Goal: Find specific page/section: Find specific page/section

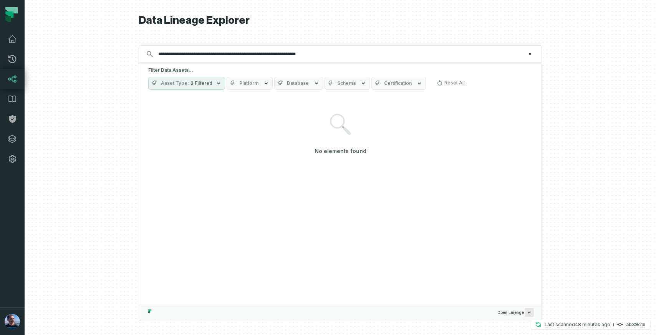
type input "**********"
click at [203, 83] on span "2 Filtered" at bounding box center [201, 83] width 22 height 6
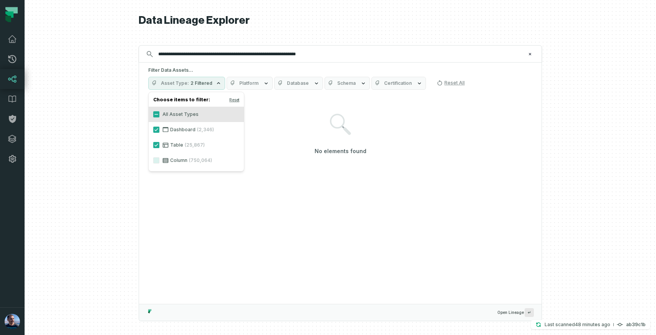
click at [203, 83] on span "2 Filtered" at bounding box center [201, 83] width 22 height 6
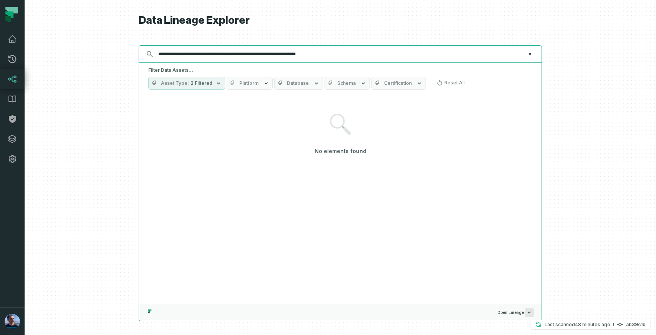
click at [345, 56] on input "**********" at bounding box center [340, 54] width 372 height 12
paste input "text"
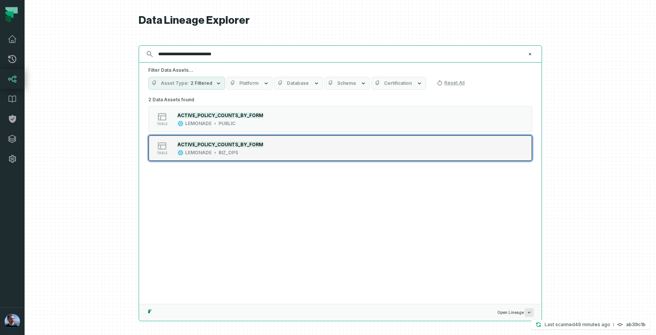
type input "**********"
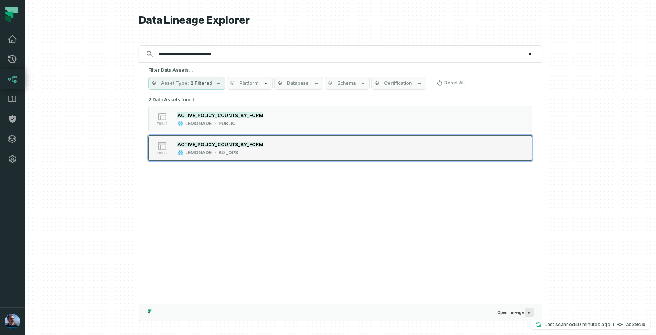
click at [281, 143] on div "table ACTIVE_POLICY_COUNTS_BY_FORM LEMONADE BIZ_OPS" at bounding box center [246, 147] width 192 height 15
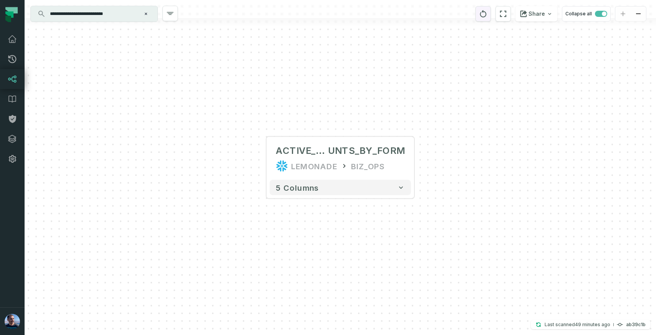
click at [484, 13] on icon "reset" at bounding box center [483, 13] width 8 height 9
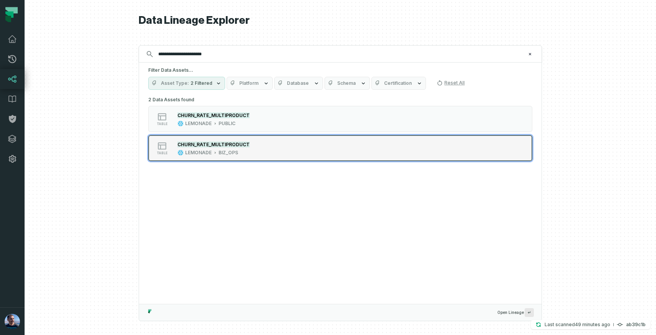
type input "**********"
click at [270, 152] on div "table CHURN_RATE_MULTIPRODUCT LEMONADE BIZ_OPS" at bounding box center [246, 147] width 192 height 15
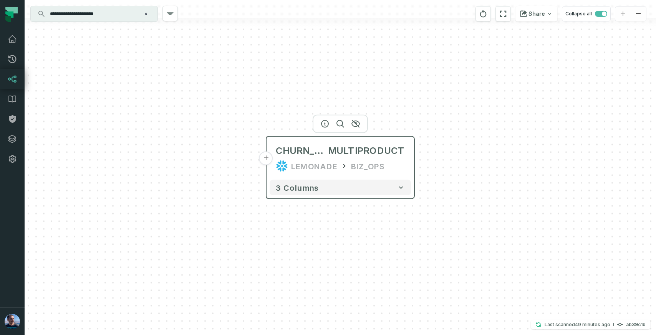
click at [268, 158] on button "+" at bounding box center [266, 159] width 14 height 14
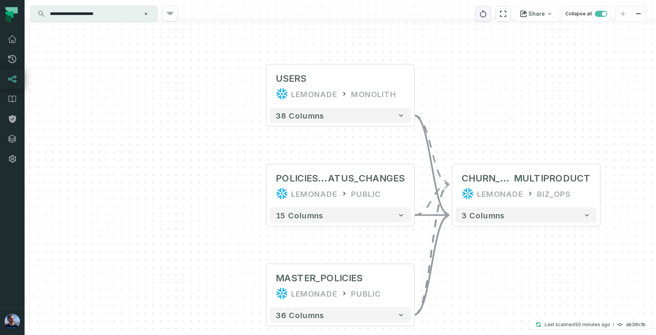
click at [487, 15] on icon "reset" at bounding box center [483, 13] width 8 height 9
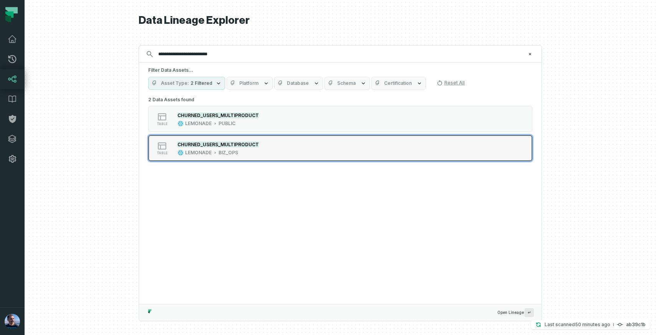
type input "**********"
click at [299, 149] on div "table CHURNED_USERS_MULTIPRODUCT LEMONADE BIZ_OPS" at bounding box center [246, 147] width 192 height 15
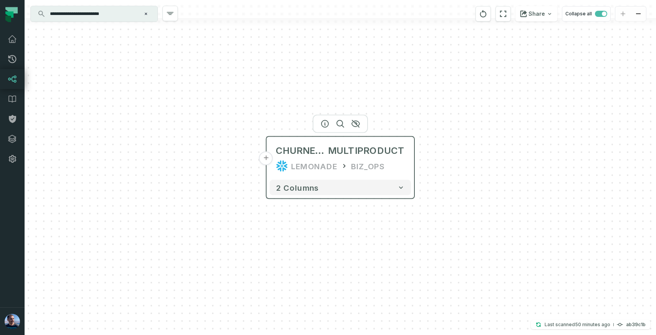
click at [263, 159] on button "+" at bounding box center [266, 159] width 14 height 14
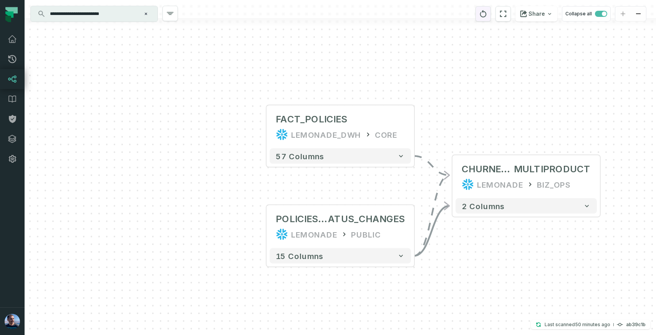
click at [482, 13] on icon "reset" at bounding box center [483, 13] width 7 height 7
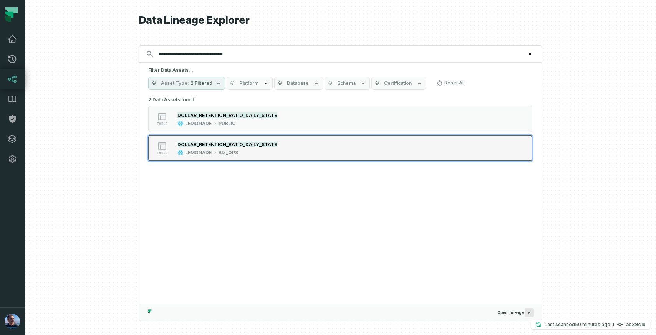
type input "**********"
click at [343, 143] on button "table DOLLAR_RETENTION_RATIO_DAILY_STATS LEMONADE BIZ_OPS" at bounding box center [340, 148] width 384 height 26
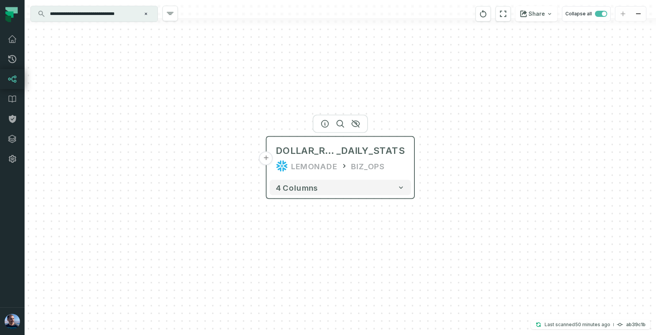
click at [268, 155] on button "+" at bounding box center [266, 159] width 14 height 14
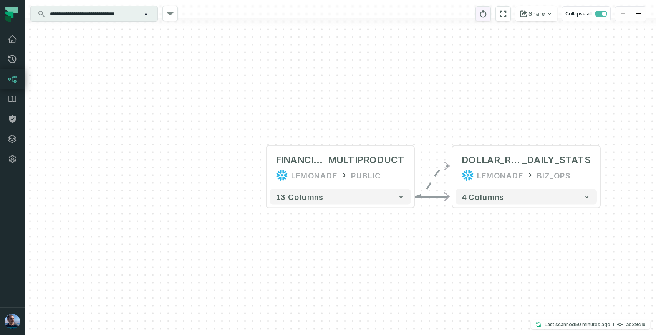
click at [479, 13] on button "reset" at bounding box center [482, 13] width 15 height 15
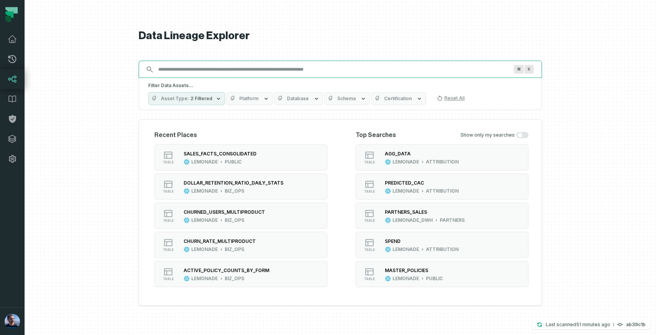
paste input "**********"
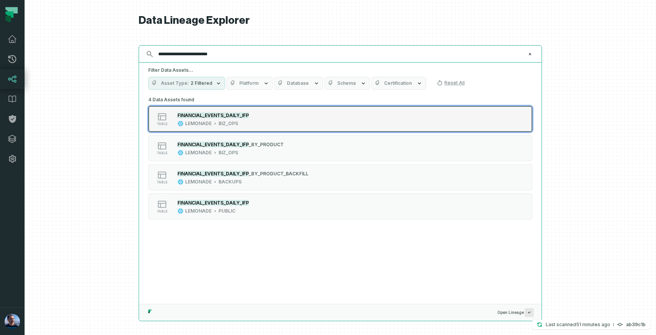
type input "**********"
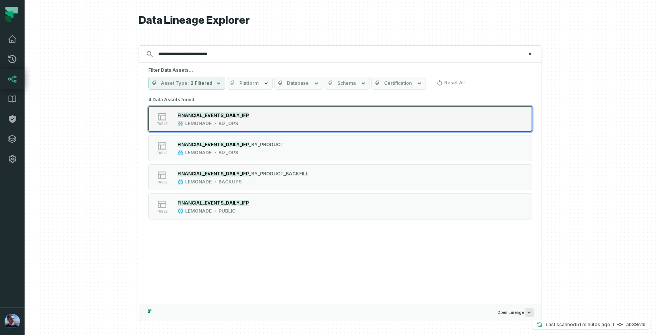
click at [291, 122] on div "table FINANCIAL_EVENTS_DAILY_IFP LEMONADE BIZ_OPS" at bounding box center [246, 118] width 192 height 15
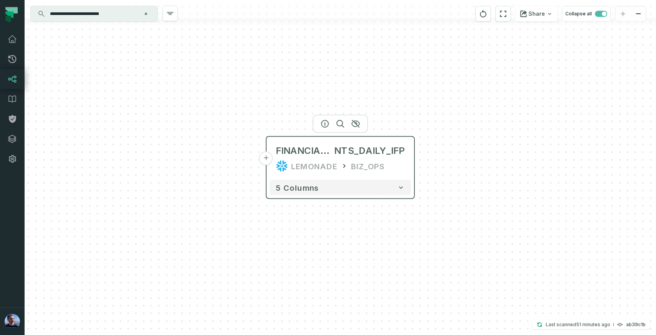
click at [266, 155] on button "+" at bounding box center [266, 159] width 14 height 14
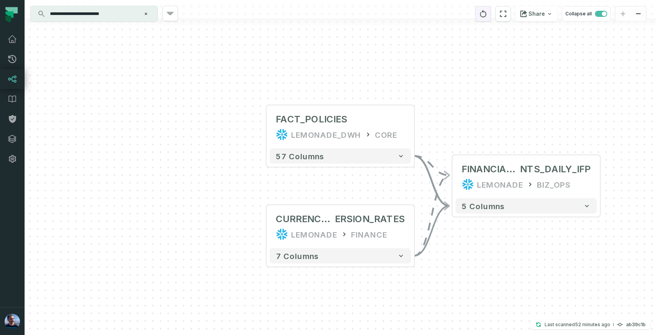
click at [482, 13] on icon "reset" at bounding box center [483, 13] width 7 height 7
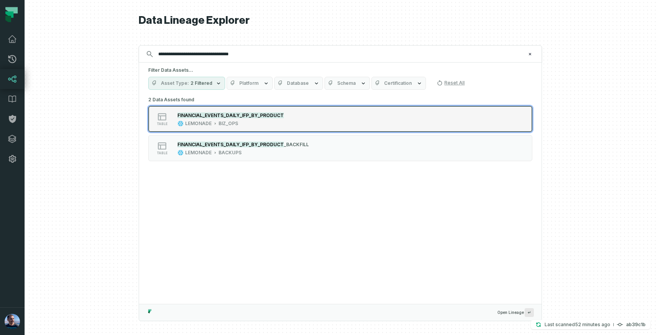
type input "**********"
click at [307, 124] on div "table FINANCIAL_EVENTS_DAILY_IFP_BY_PRODUCT LEMONADE BIZ_OPS" at bounding box center [246, 118] width 192 height 15
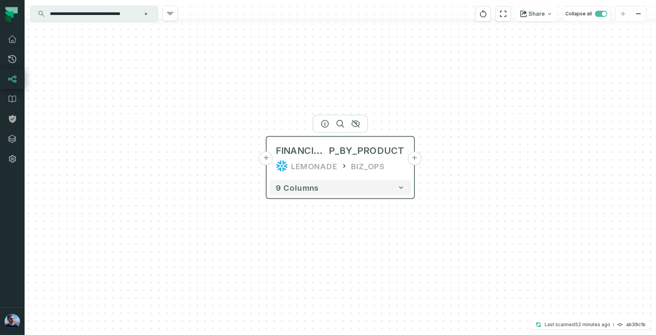
click at [413, 161] on button "+" at bounding box center [414, 159] width 14 height 14
click at [264, 158] on button "+" at bounding box center [266, 159] width 14 height 14
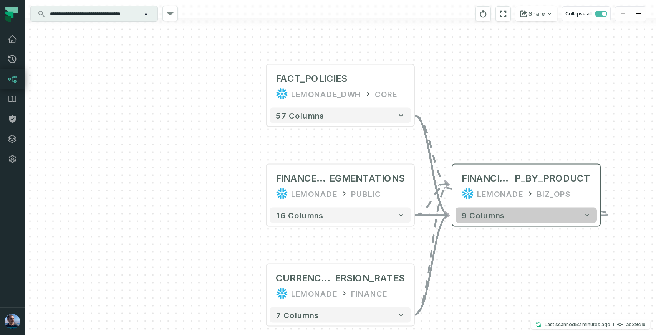
click at [554, 217] on button "9 columns" at bounding box center [525, 215] width 141 height 15
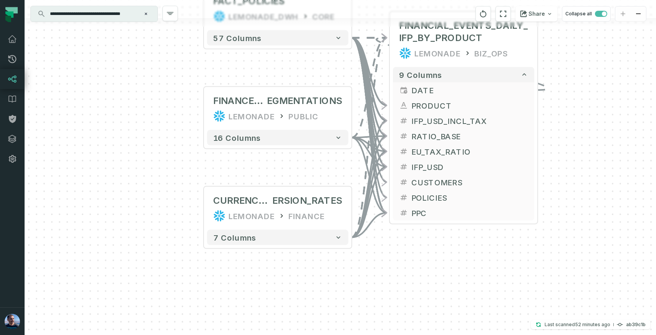
drag, startPoint x: 626, startPoint y: 233, endPoint x: 564, endPoint y: 59, distance: 184.5
click at [564, 58] on div "+ FACT_POLICIES LEMONADE_DWH CORE + 57 columns FINANCE_EVENTS_S EGMENTATIONS LE…" at bounding box center [340, 167] width 631 height 335
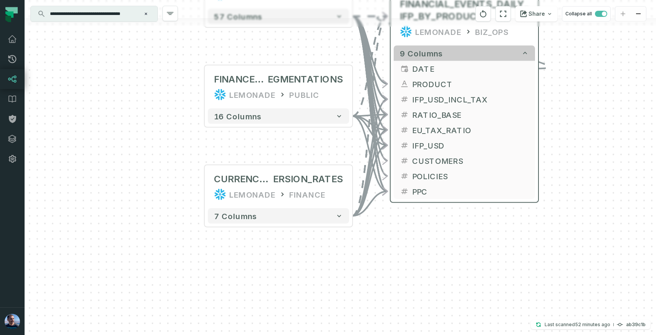
click at [524, 56] on icon "button" at bounding box center [525, 54] width 8 height 8
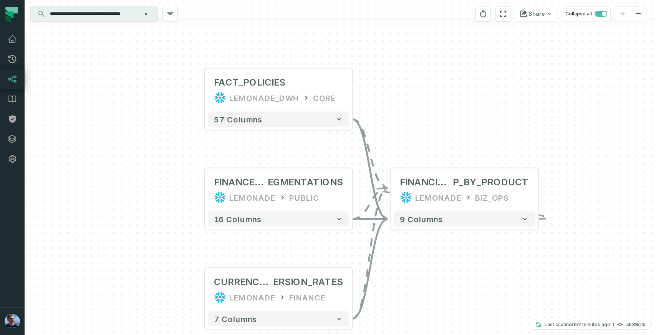
drag, startPoint x: 525, startPoint y: 70, endPoint x: 525, endPoint y: 248, distance: 178.1
click at [525, 248] on div "+ FACT_POLICIES LEMONADE_DWH CORE + 57 columns FINANCE_EVENTS_S EGMENTATIONS LE…" at bounding box center [340, 167] width 631 height 335
click at [391, 194] on button "-" at bounding box center [390, 190] width 14 height 14
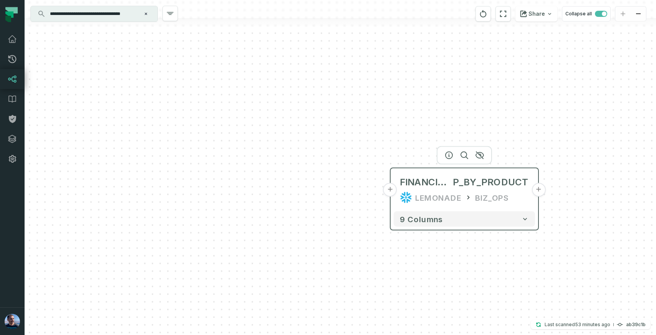
click at [535, 188] on button "+" at bounding box center [538, 190] width 14 height 14
click at [522, 221] on icon "button" at bounding box center [525, 219] width 8 height 8
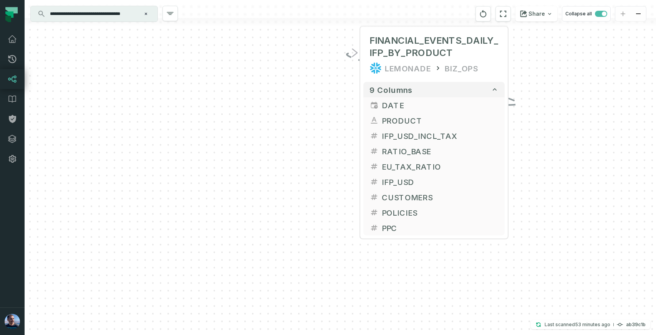
drag, startPoint x: 581, startPoint y: 234, endPoint x: 551, endPoint y: 93, distance: 143.7
click at [551, 93] on div "+ FINANCIAL_EVENTS_DAILY_IFP_BY_PRODUCT LEMONADE BIZ_OPS - 9 columns DATE - + P…" at bounding box center [340, 167] width 631 height 335
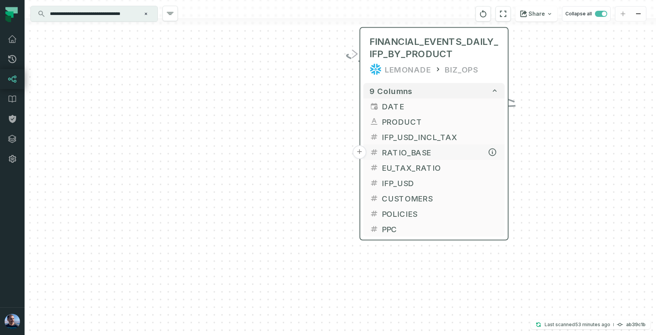
click at [360, 150] on button "+" at bounding box center [359, 152] width 14 height 14
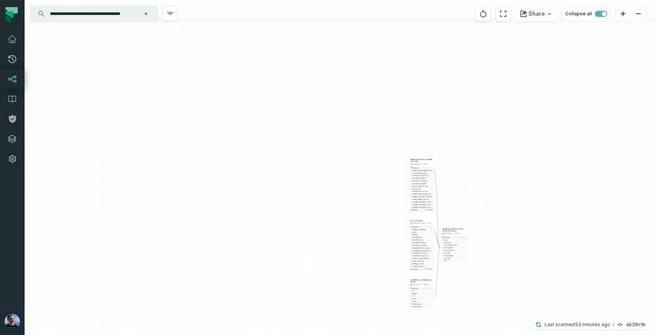
drag, startPoint x: 487, startPoint y: 243, endPoint x: 450, endPoint y: 187, distance: 66.5
click at [465, 184] on div "FINANCE_EVENTS_SEGMENTATIONS LEMONADE PUBLIC + 16 columns ANNUALIZED_PREMIUM_US…" at bounding box center [340, 167] width 631 height 335
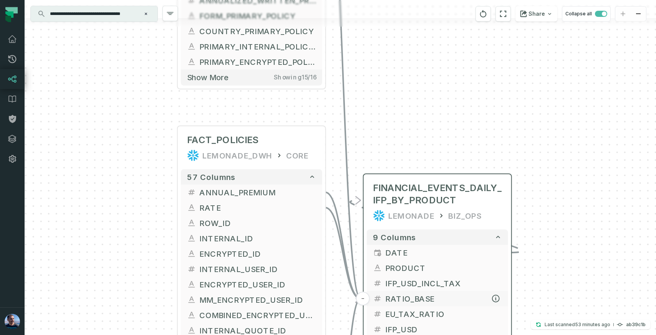
click at [365, 299] on button "-" at bounding box center [363, 299] width 14 height 14
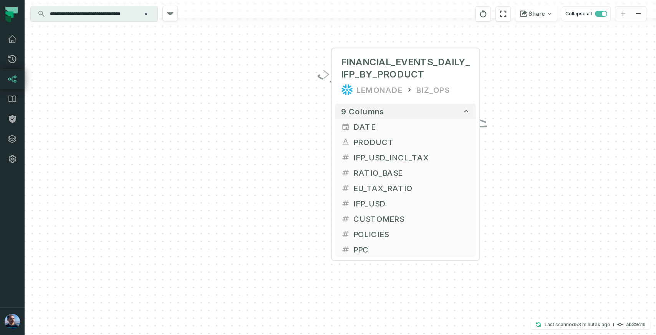
drag, startPoint x: 543, startPoint y: 247, endPoint x: 512, endPoint y: 99, distance: 151.1
click at [512, 99] on div "+ FINANCIAL_EVENTS_DAILY_IFP_BY_PRODUCT LEMONADE BIZ_OPS - 9 columns DATE - + P…" at bounding box center [340, 167] width 631 height 335
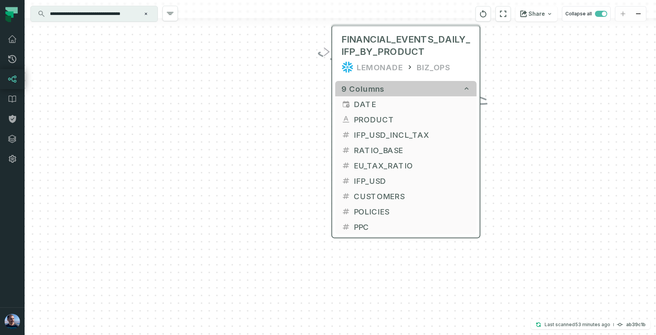
click at [446, 90] on button "9 columns" at bounding box center [405, 88] width 141 height 15
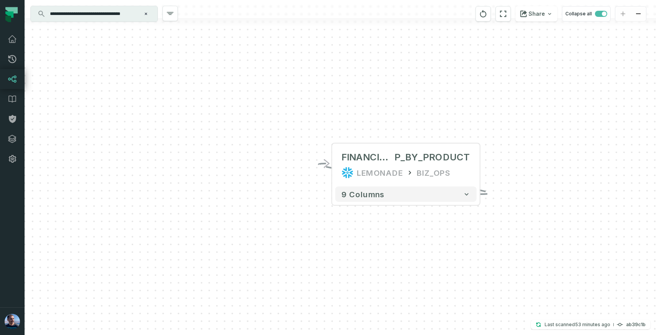
drag, startPoint x: 448, startPoint y: 105, endPoint x: 448, endPoint y: 222, distance: 117.4
click at [448, 223] on div "+ FINANCIAL_EVENTS_DAILY_IF P_BY_PRODUCT LEMONADE BIZ_OPS - 9 columns" at bounding box center [340, 167] width 631 height 335
click at [475, 168] on button "-" at bounding box center [480, 165] width 14 height 14
click at [479, 167] on button "+" at bounding box center [480, 165] width 14 height 14
click at [487, 9] on icon "reset" at bounding box center [483, 13] width 8 height 9
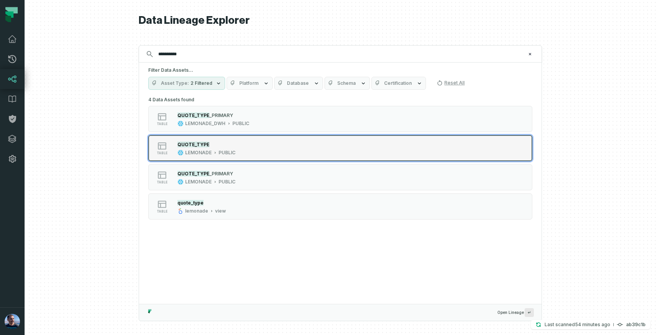
type input "**********"
click at [344, 147] on button "table QUOTE_TYPE LEMONADE PUBLIC" at bounding box center [340, 148] width 384 height 26
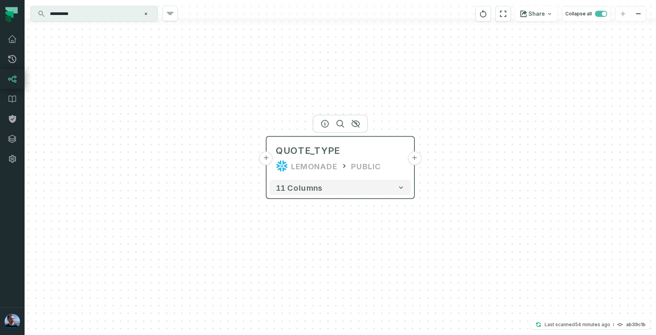
click at [414, 162] on button "+" at bounding box center [414, 159] width 14 height 14
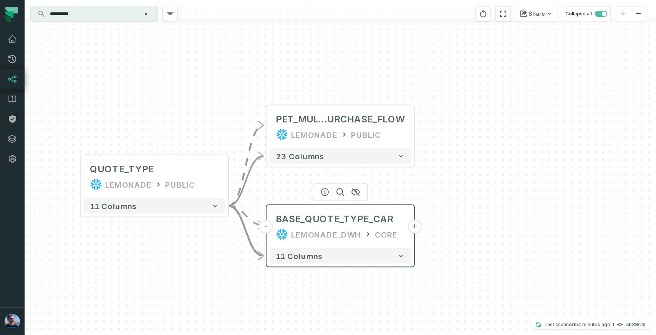
click at [416, 228] on button "+" at bounding box center [414, 227] width 14 height 14
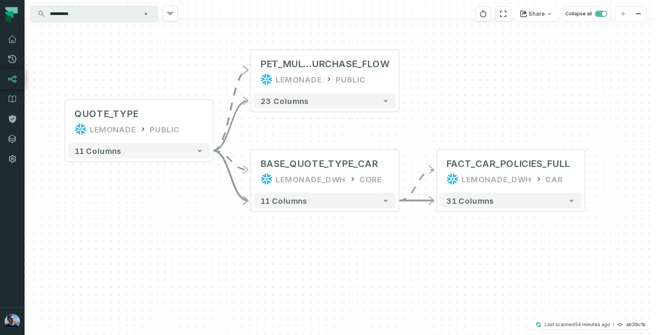
drag, startPoint x: 249, startPoint y: 88, endPoint x: 420, endPoint y: 92, distance: 170.5
click at [420, 92] on div "+ FACT_CAR_POLICIES_FULL LEMONADE_DWH CAR 31 columns + PET_MULTI_PET_P URCHASE_…" at bounding box center [340, 167] width 631 height 335
click at [484, 18] on button "reset" at bounding box center [482, 13] width 15 height 15
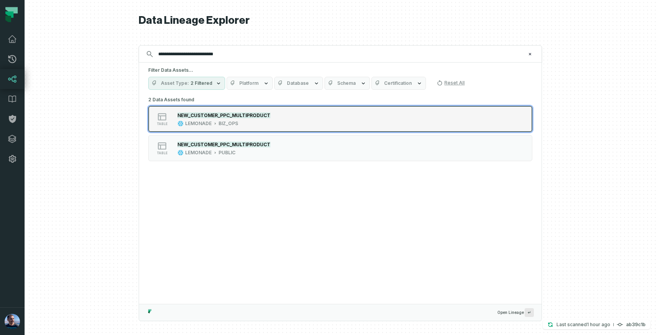
type input "**********"
click at [373, 119] on button "table NEW_CUSTOMER_PPC_MULTIPRODUCT LEMONADE BIZ_OPS" at bounding box center [340, 119] width 384 height 26
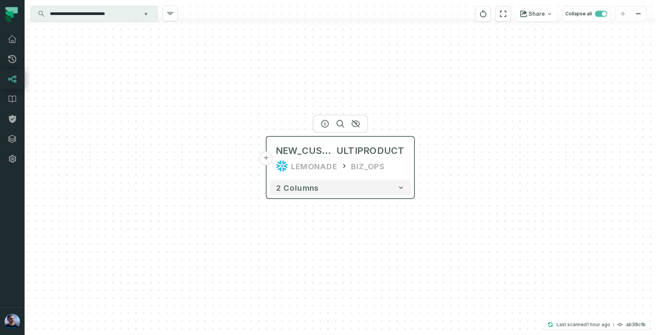
click at [269, 159] on button "+" at bounding box center [266, 159] width 14 height 14
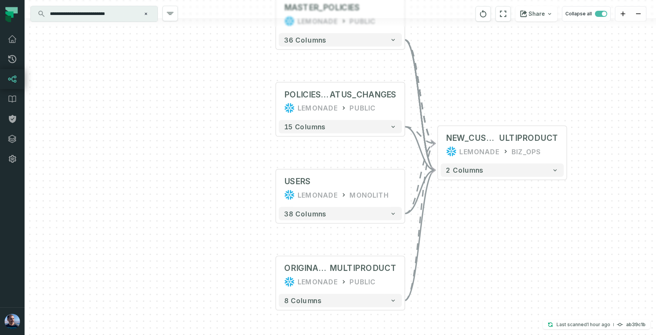
drag, startPoint x: 237, startPoint y: 190, endPoint x: 237, endPoint y: 143, distance: 47.2
click at [237, 143] on div "MASTER_POLICIES LEMONADE PUBLIC + 36 columns + POLICIES_USER_ST ATUS_CHANGES LE…" at bounding box center [340, 167] width 631 height 335
click at [484, 12] on icon "reset" at bounding box center [483, 13] width 7 height 7
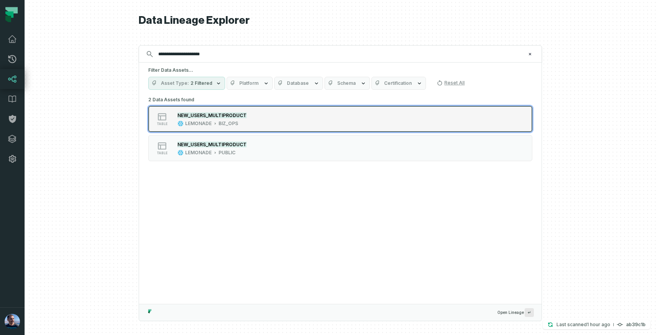
type input "**********"
click at [446, 121] on button "table NEW_USERS_MULTIPRODUCT LEMONADE BIZ_OPS" at bounding box center [340, 119] width 384 height 26
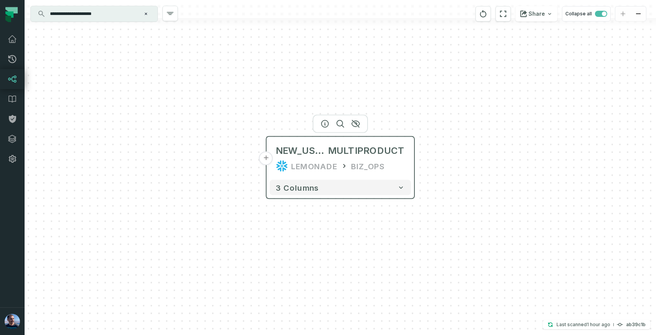
click at [260, 159] on button "+" at bounding box center [266, 159] width 14 height 14
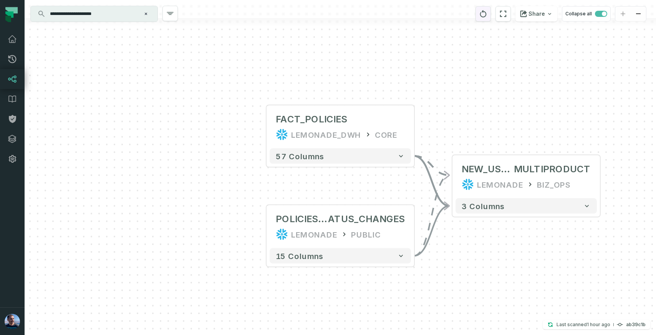
click at [485, 15] on icon "reset" at bounding box center [483, 13] width 8 height 9
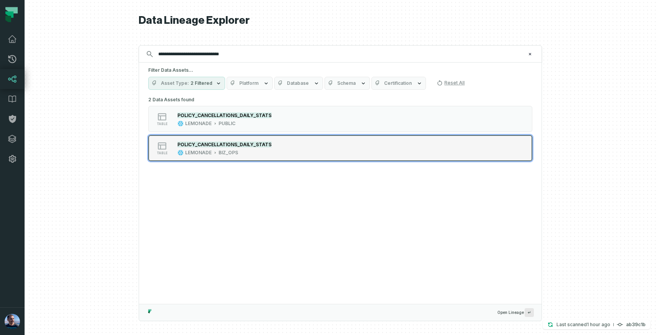
type input "**********"
click at [436, 151] on button "table POLICY_CANCELLATIONS_DAILY_STATS LEMONADE BIZ_OPS" at bounding box center [340, 148] width 384 height 26
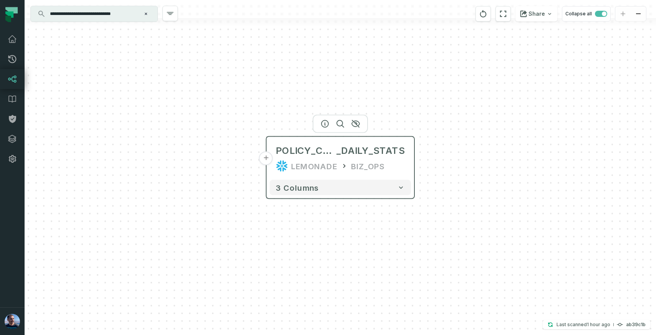
click at [265, 161] on button "+" at bounding box center [266, 159] width 14 height 14
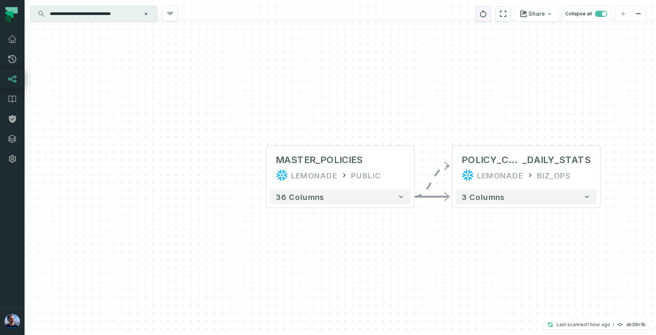
click at [479, 15] on button "reset" at bounding box center [482, 13] width 15 height 15
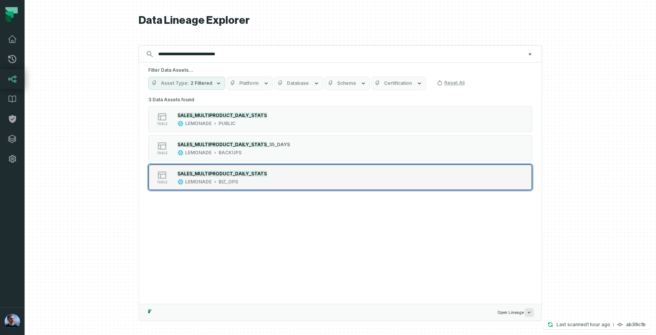
type input "**********"
click at [499, 178] on button "table SALES_MULTIPRODUCT_DAILY_STATS LEMONADE BIZ_OPS" at bounding box center [340, 177] width 384 height 26
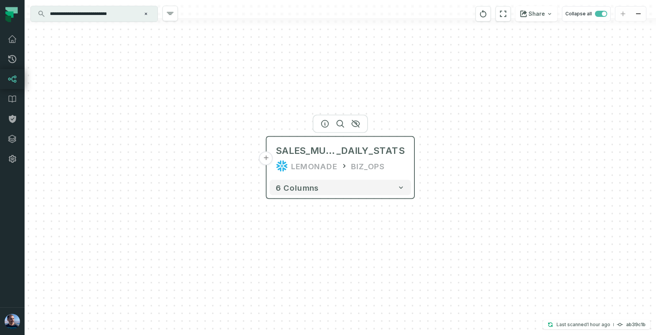
click at [266, 160] on button "+" at bounding box center [266, 159] width 14 height 14
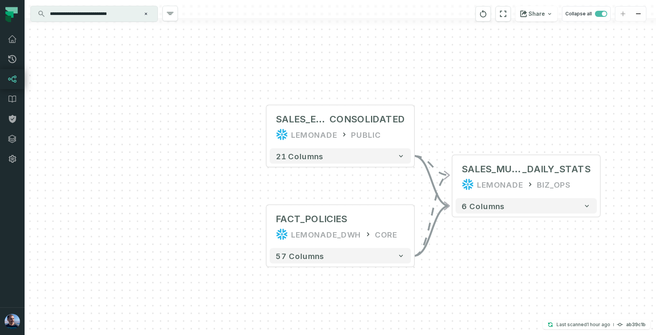
click at [477, 15] on div "Share Collapse all" at bounding box center [542, 14] width 147 height 28
click at [481, 15] on button "reset" at bounding box center [482, 13] width 15 height 15
